Goal: Task Accomplishment & Management: Manage account settings

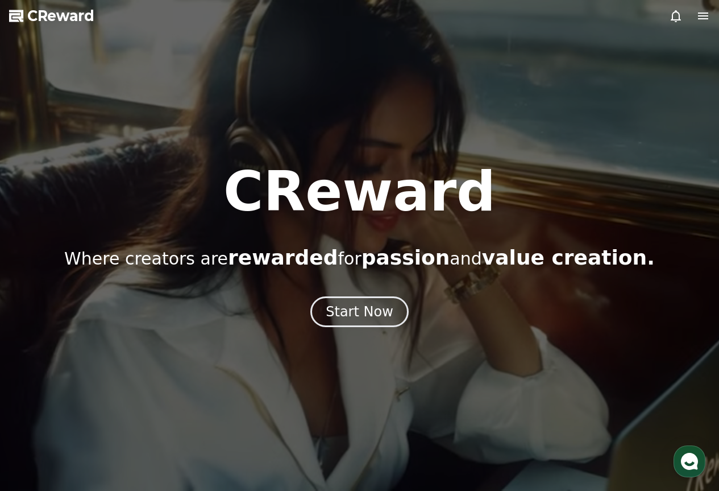
click at [678, 14] on icon at bounding box center [676, 16] width 14 height 14
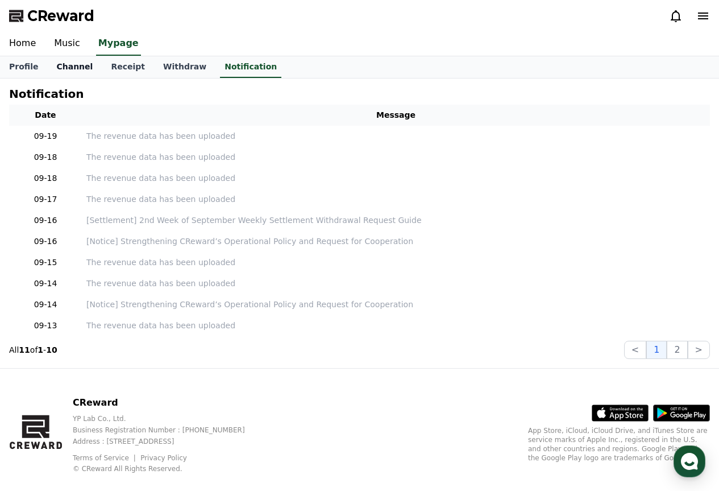
click at [76, 63] on link "Channel" at bounding box center [74, 67] width 55 height 22
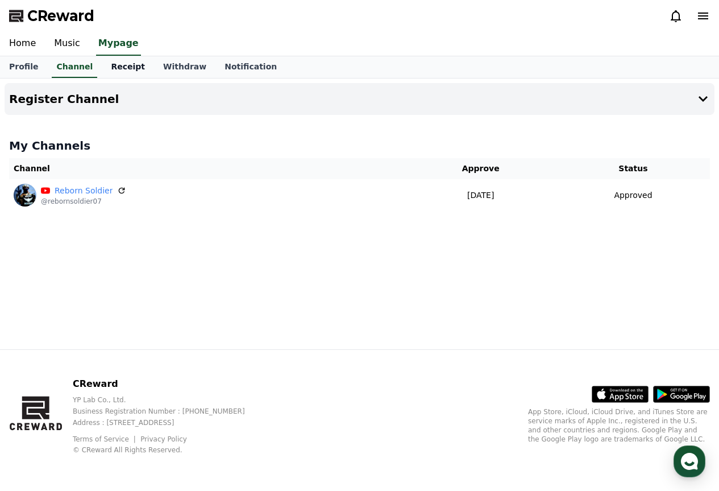
click at [115, 65] on link "Receipt" at bounding box center [128, 67] width 52 height 22
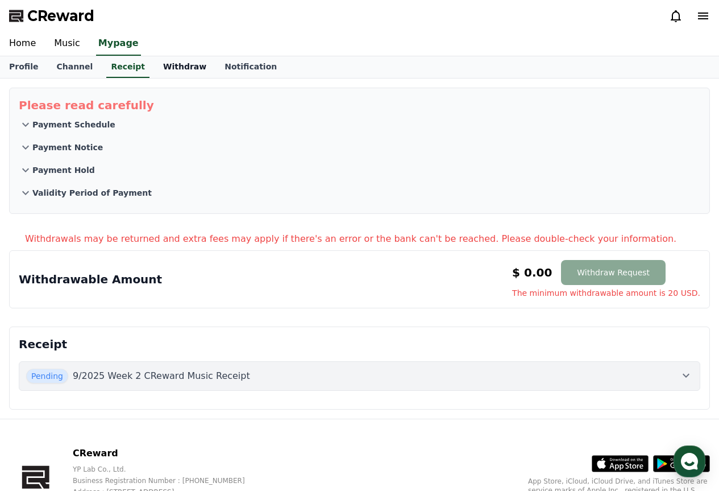
click at [154, 68] on link "Withdraw" at bounding box center [184, 67] width 61 height 22
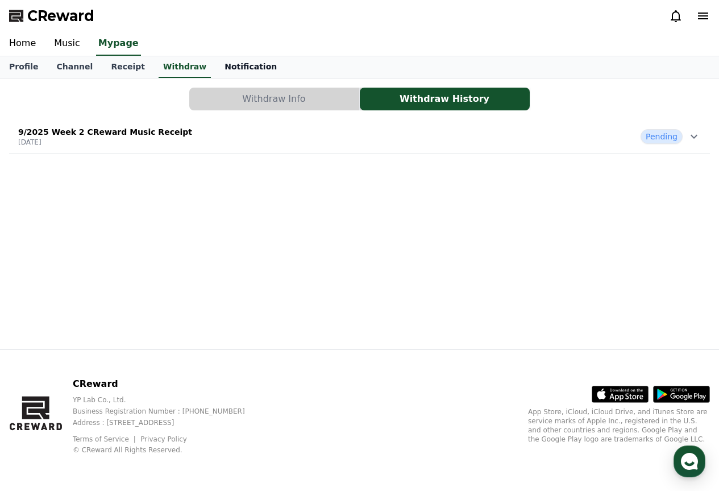
click at [216, 64] on link "Notification" at bounding box center [251, 67] width 71 height 22
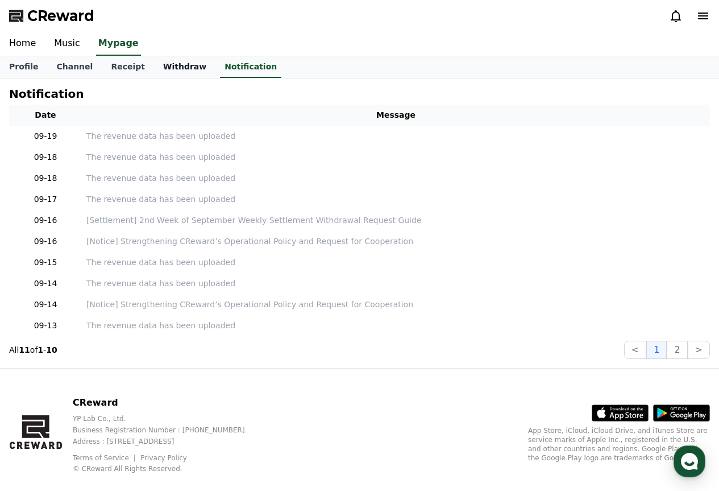
click at [177, 58] on link "Withdraw" at bounding box center [184, 67] width 61 height 22
